Goal: Information Seeking & Learning: Learn about a topic

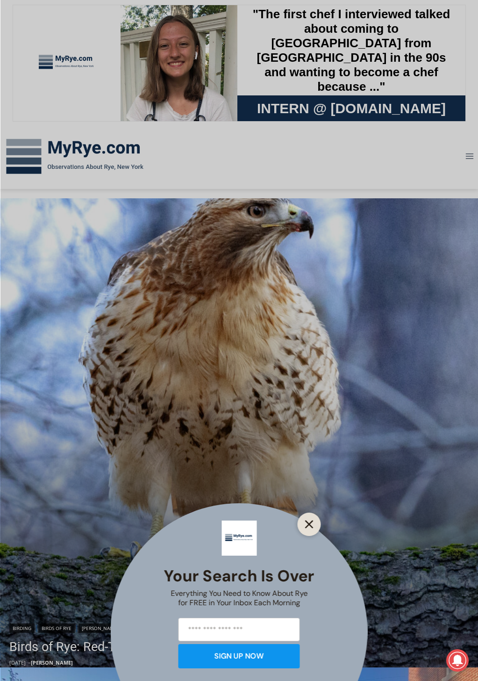
click at [312, 521] on line "Close" at bounding box center [309, 524] width 7 height 7
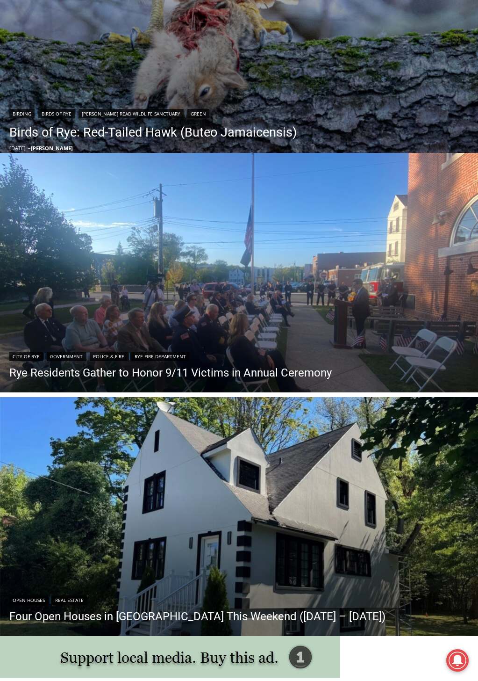
scroll to position [140, 0]
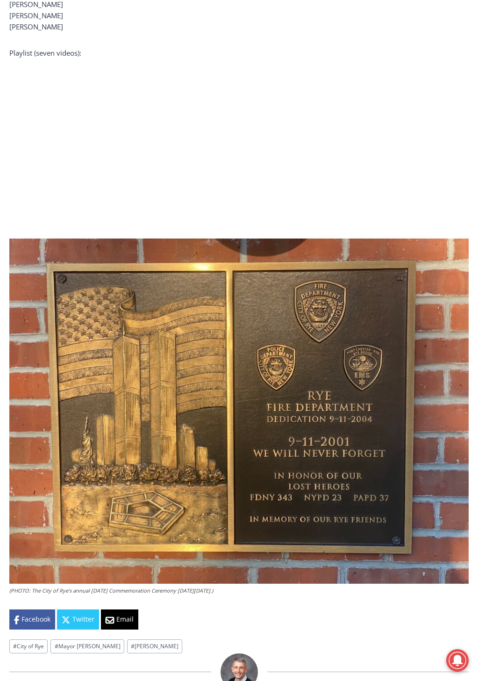
scroll to position [1101, 0]
